Goal: Information Seeking & Learning: Learn about a topic

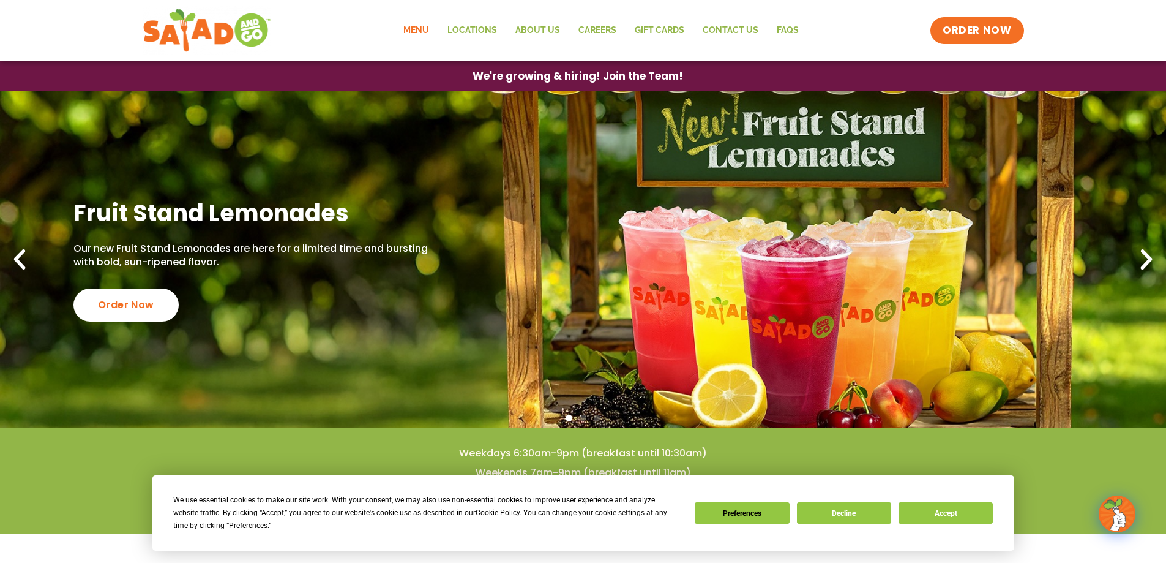
click at [421, 33] on link "Menu" at bounding box center [416, 31] width 44 height 28
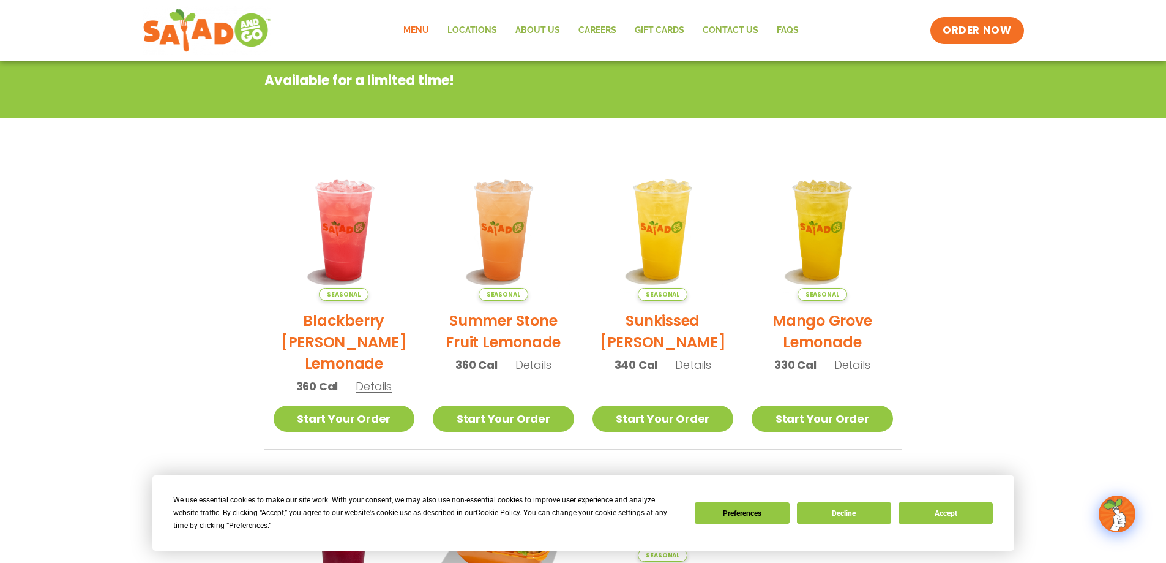
scroll to position [39, 0]
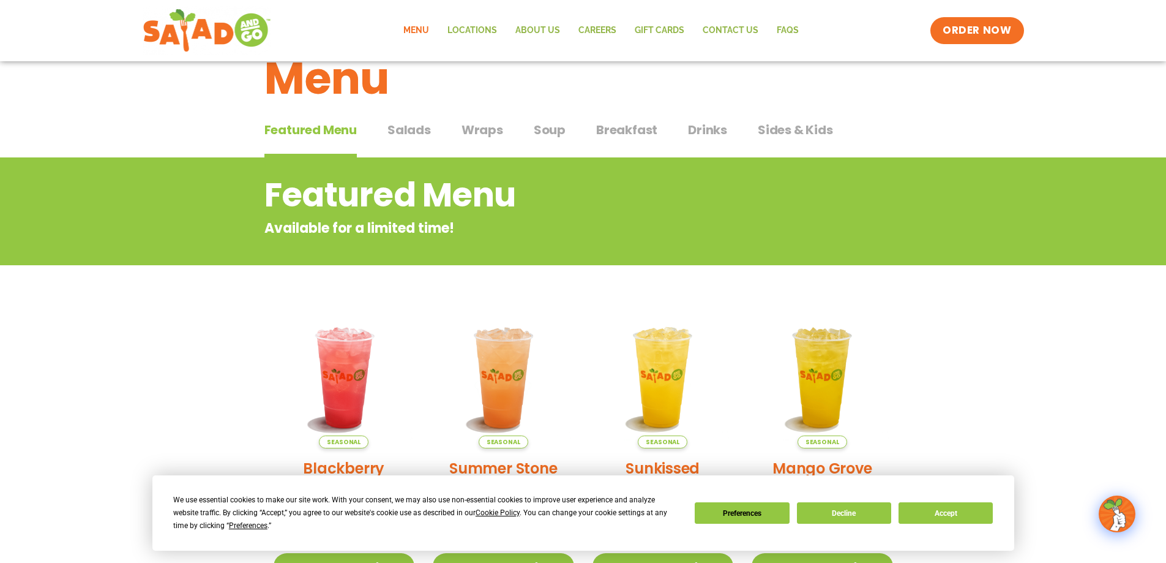
click at [402, 114] on div "Menu" at bounding box center [583, 69] width 1166 height 94
click at [402, 131] on span "Salads" at bounding box center [409, 130] width 43 height 18
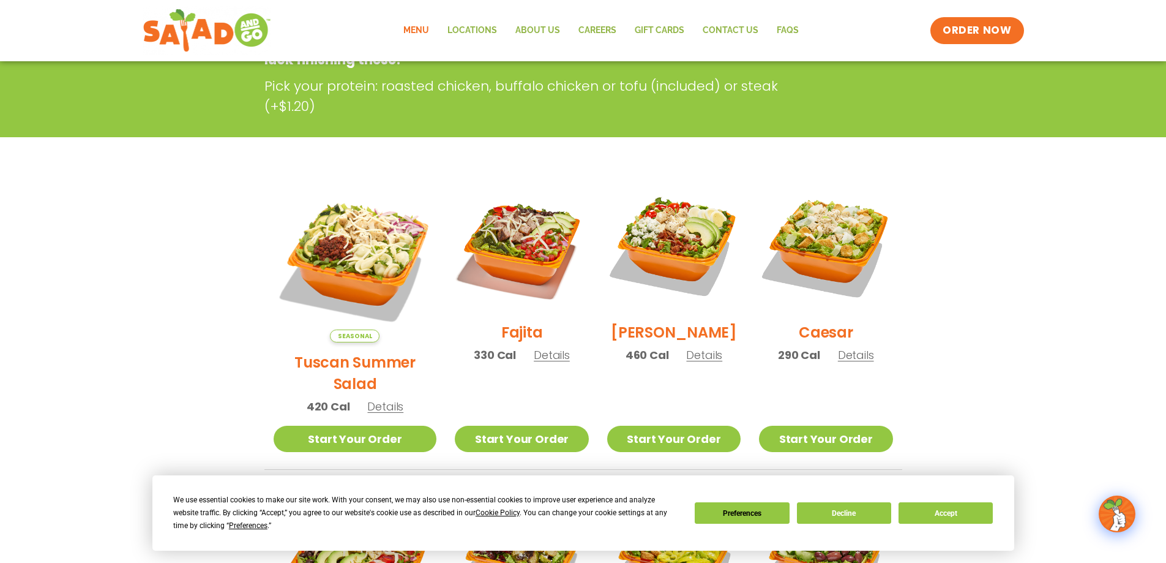
scroll to position [39, 0]
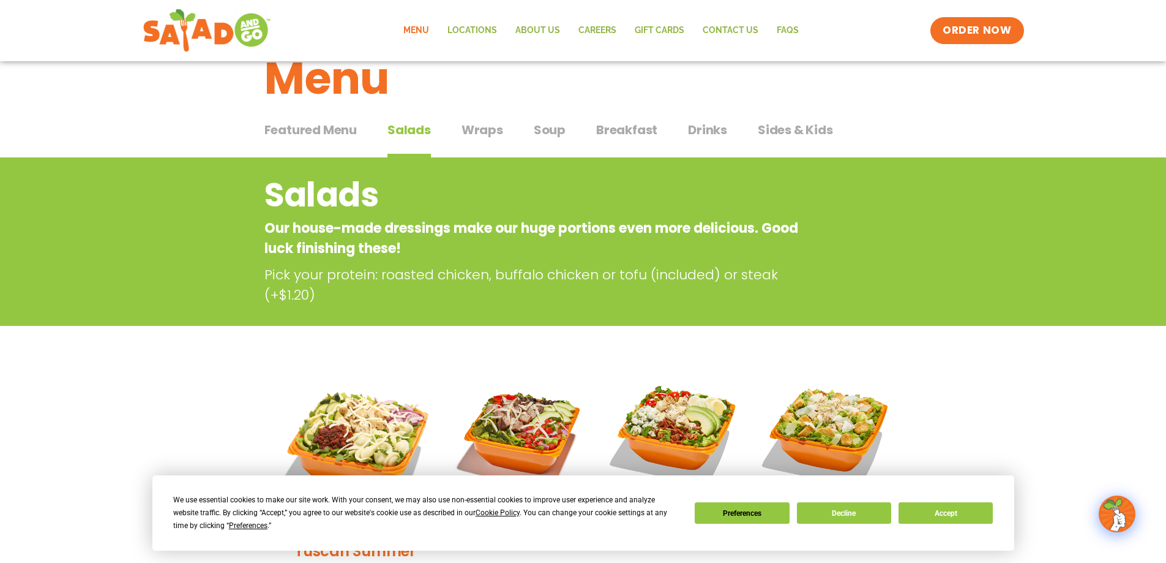
click at [478, 137] on span "Wraps" at bounding box center [483, 130] width 42 height 18
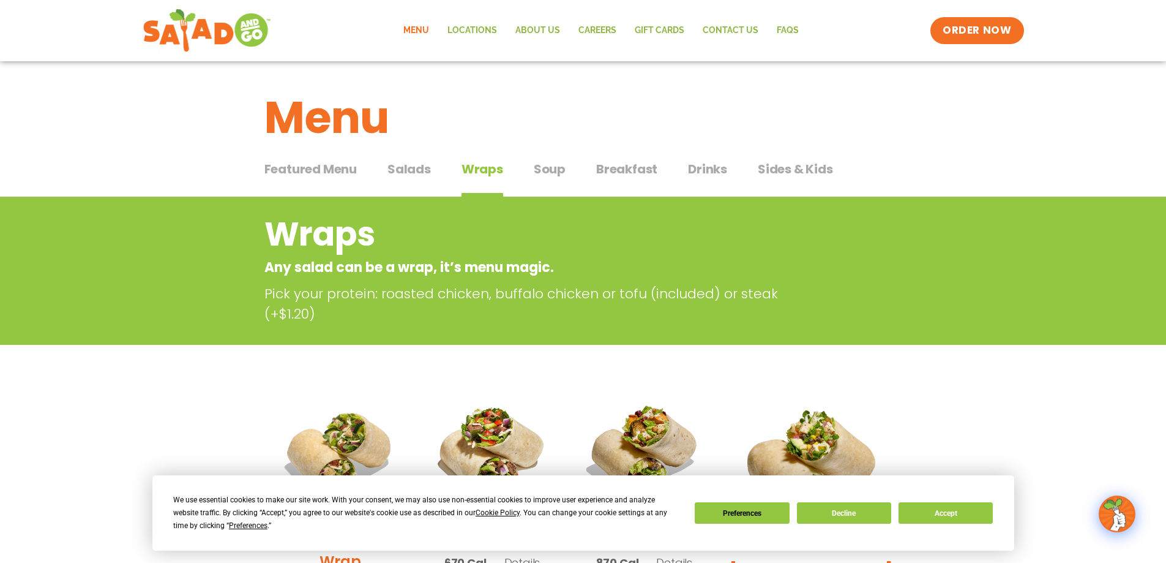
click at [546, 171] on span "Soup" at bounding box center [550, 169] width 32 height 18
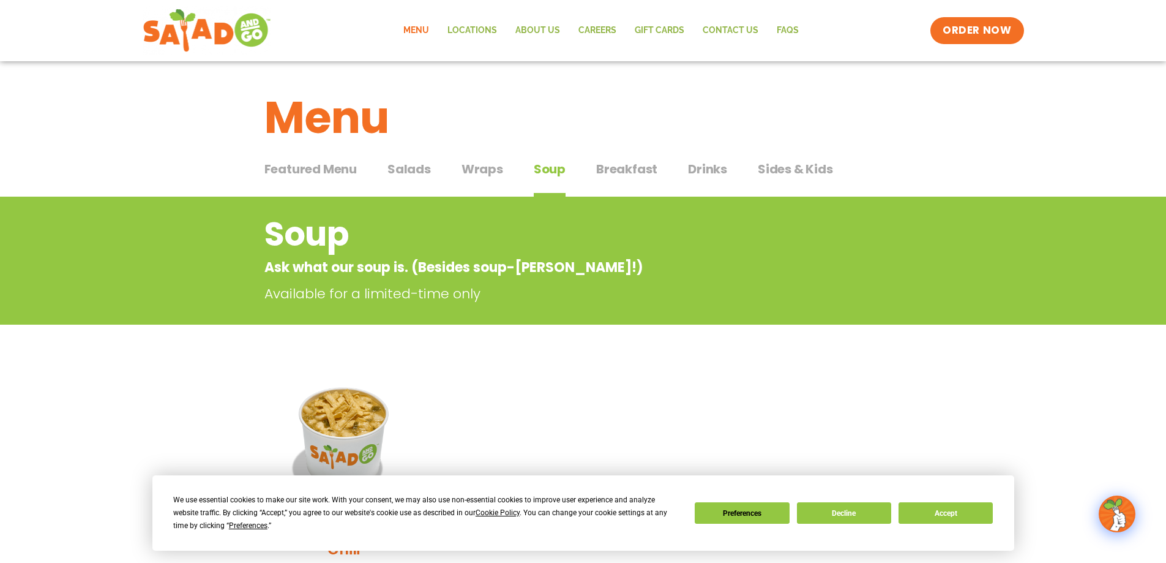
click at [626, 168] on span "Breakfast" at bounding box center [626, 169] width 61 height 18
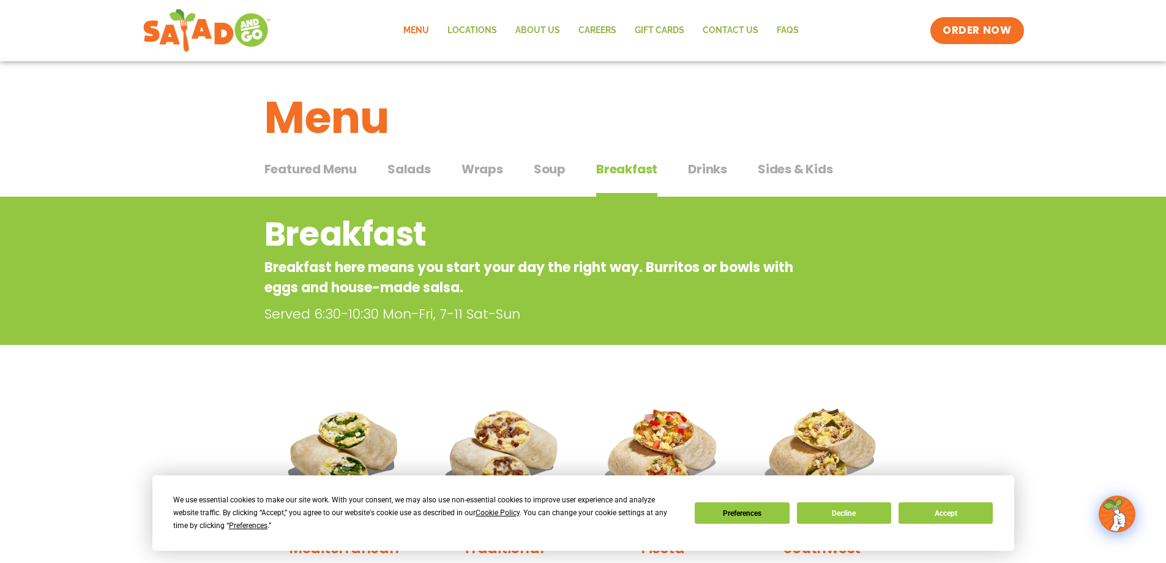
click at [338, 170] on span "Featured Menu" at bounding box center [310, 169] width 92 height 18
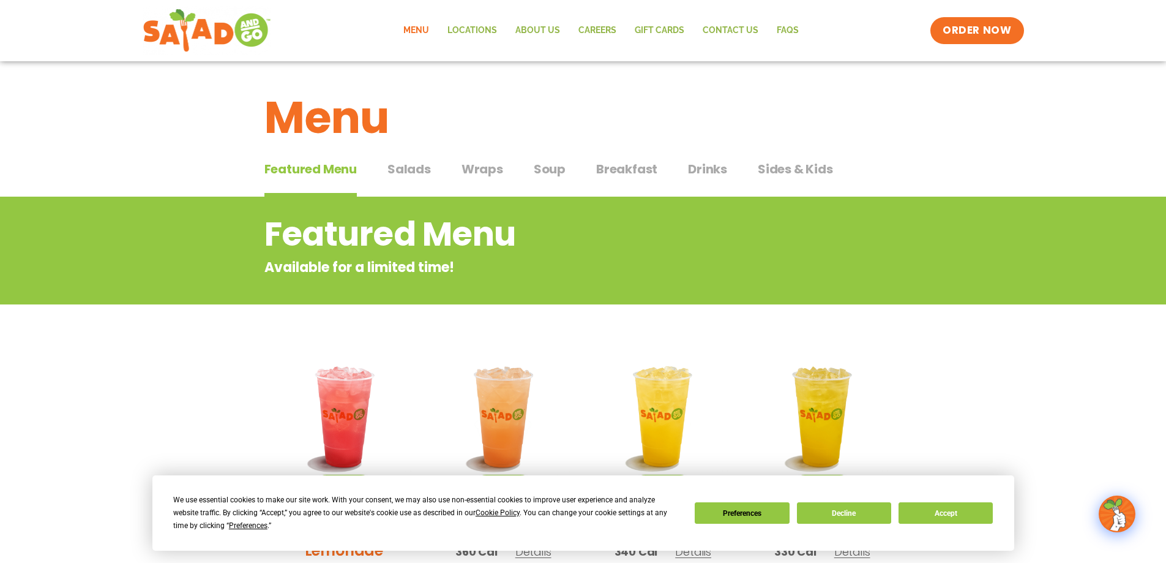
click at [398, 166] on span "Salads" at bounding box center [409, 169] width 43 height 18
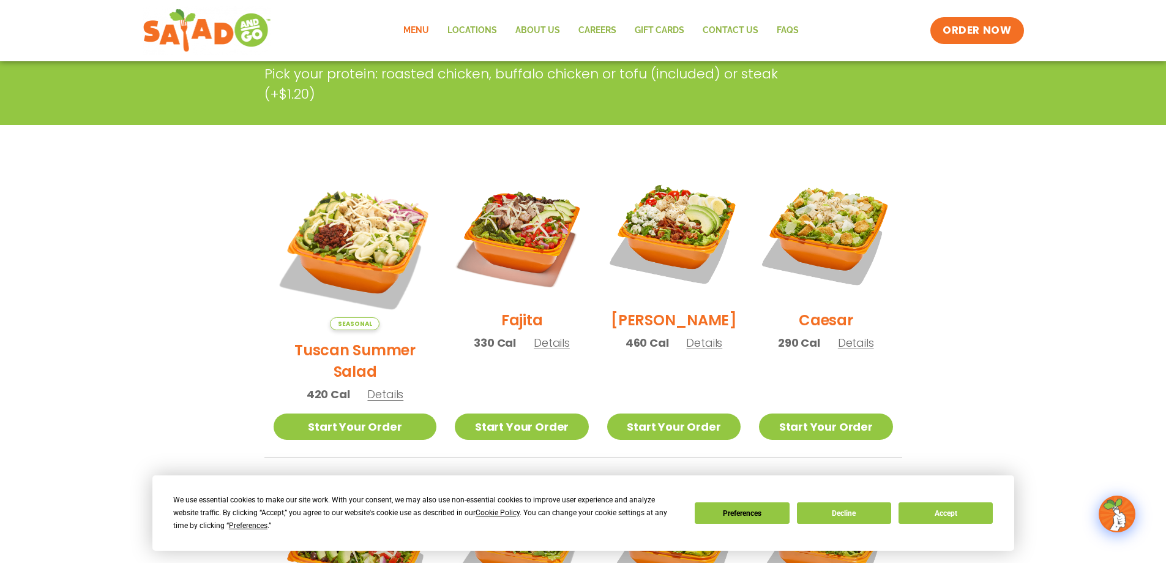
scroll to position [245, 0]
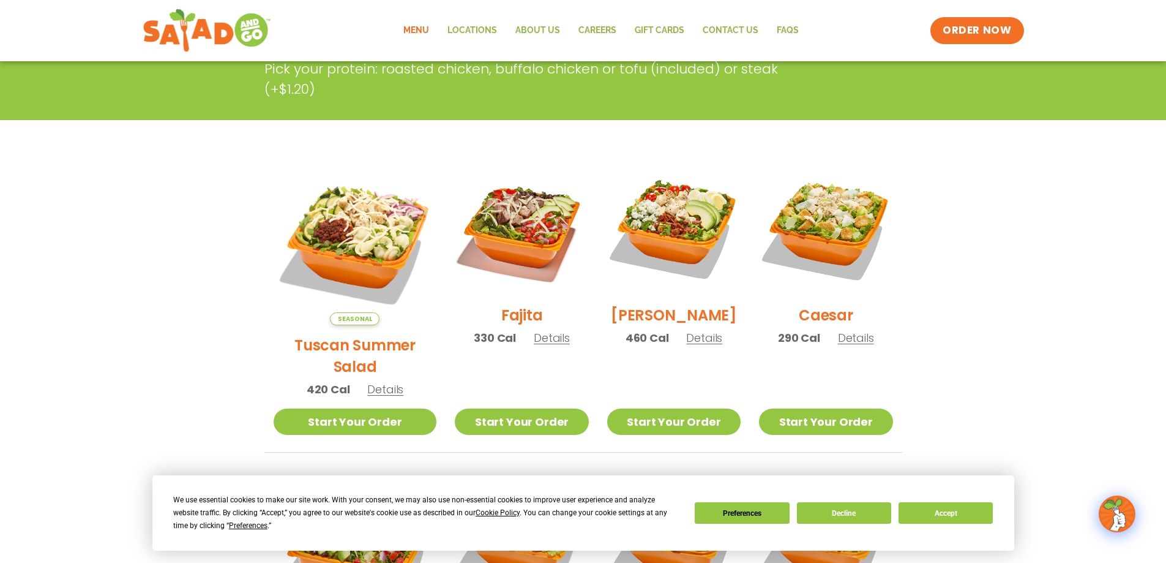
click at [534, 345] on span "Details" at bounding box center [552, 337] width 36 height 15
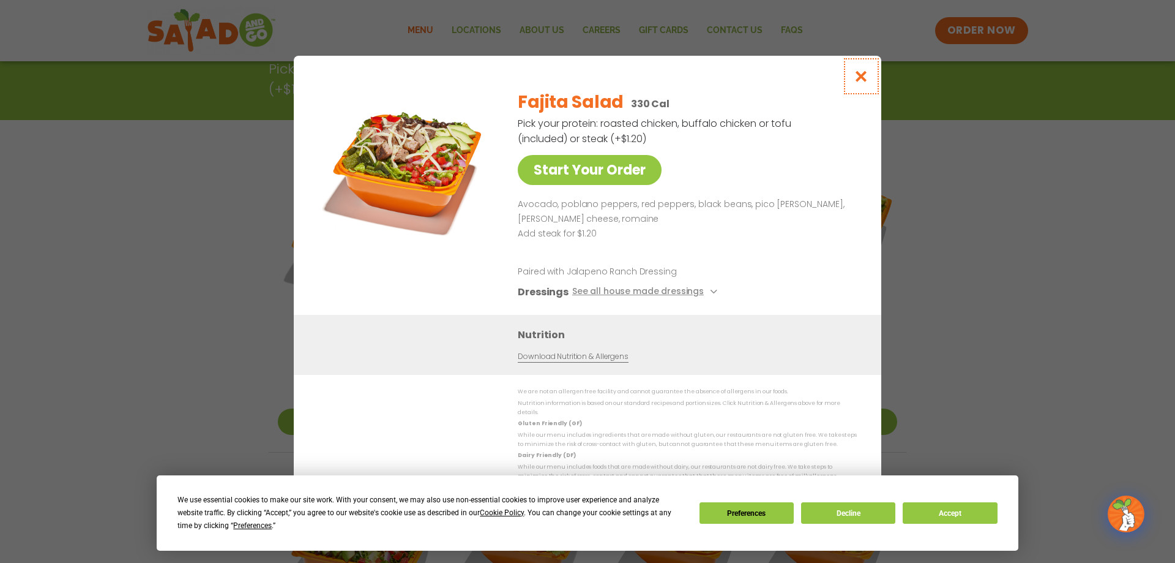
click at [858, 80] on icon "Close modal" at bounding box center [861, 76] width 15 height 13
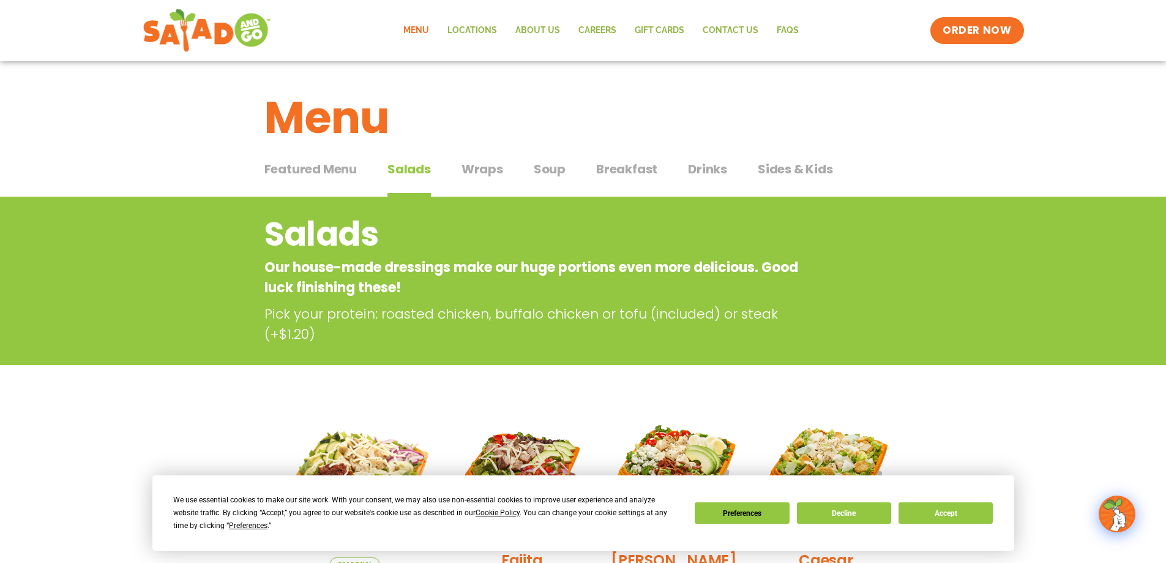
scroll to position [39, 0]
